Goal: Information Seeking & Learning: Learn about a topic

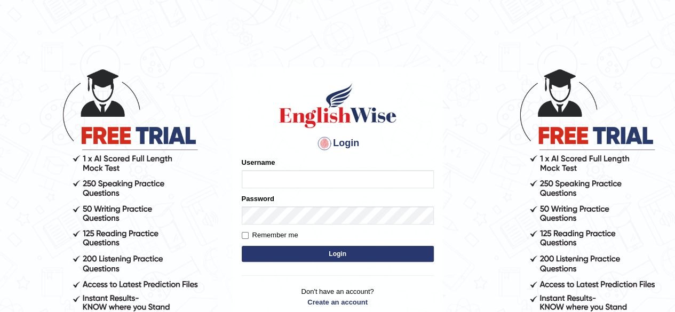
type input "Alroantony"
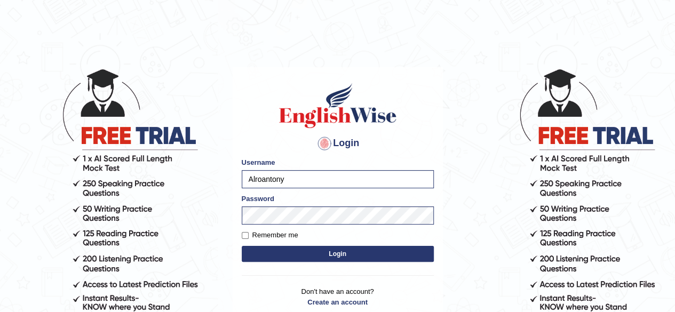
click at [300, 250] on button "Login" at bounding box center [338, 254] width 192 height 16
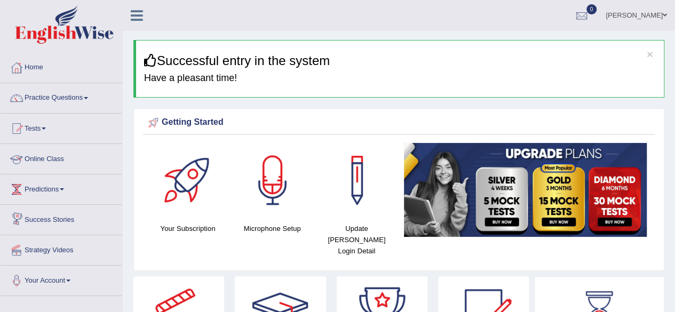
click at [46, 158] on link "Online Class" at bounding box center [62, 157] width 122 height 27
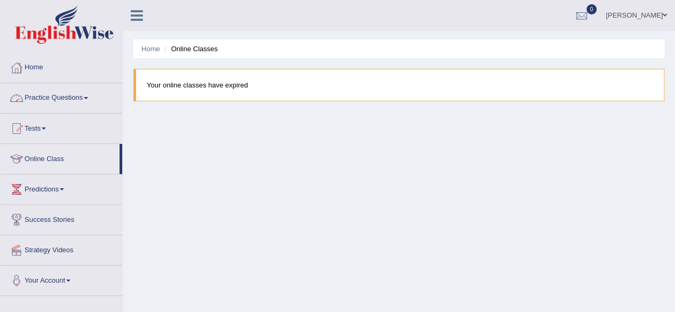
click at [66, 99] on link "Practice Questions" at bounding box center [62, 96] width 122 height 27
click at [89, 99] on link "Practice Questions" at bounding box center [62, 96] width 122 height 27
click at [59, 158] on link "Online Class" at bounding box center [60, 157] width 119 height 27
click at [88, 96] on link "Practice Questions" at bounding box center [62, 96] width 122 height 27
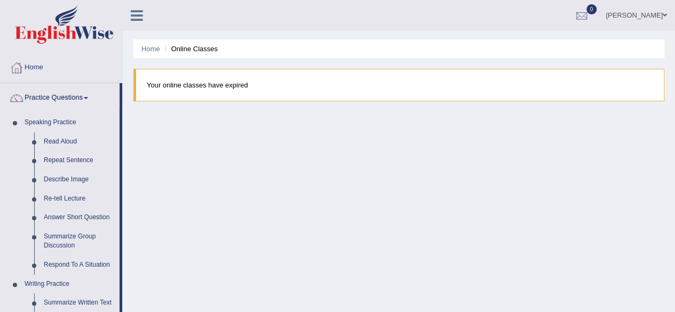
click at [25, 71] on link "Home" at bounding box center [62, 66] width 122 height 27
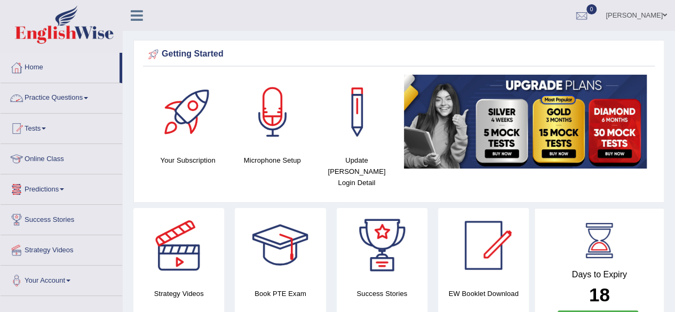
click at [54, 161] on link "Online Class" at bounding box center [62, 157] width 122 height 27
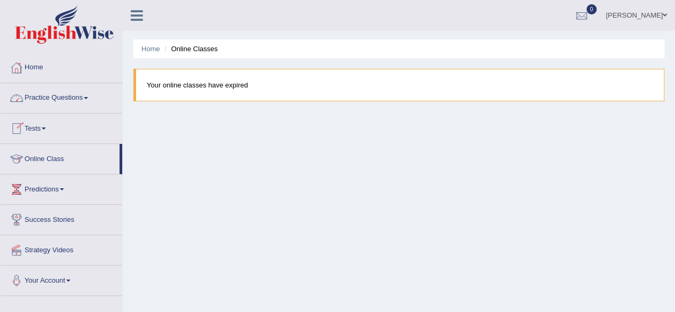
click at [35, 71] on link "Home" at bounding box center [62, 66] width 122 height 27
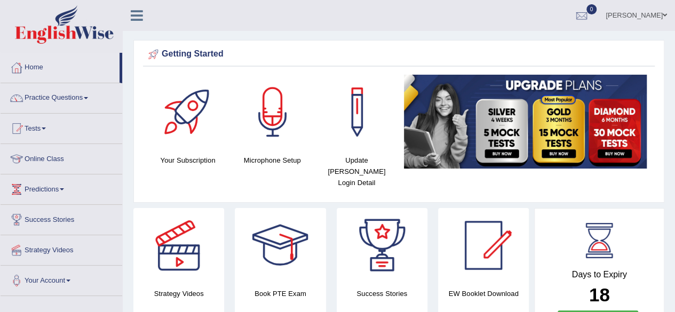
drag, startPoint x: 672, startPoint y: 44, endPoint x: 681, endPoint y: 86, distance: 43.1
click at [674, 86] on html "Toggle navigation Home Practice Questions Speaking Practice Read Aloud Repeat S…" at bounding box center [337, 156] width 675 height 312
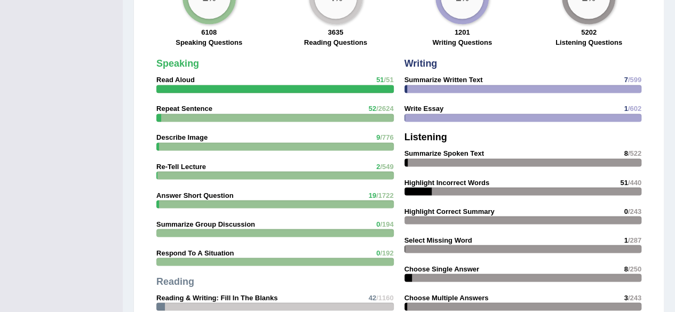
scroll to position [873, 0]
